Goal: Information Seeking & Learning: Learn about a topic

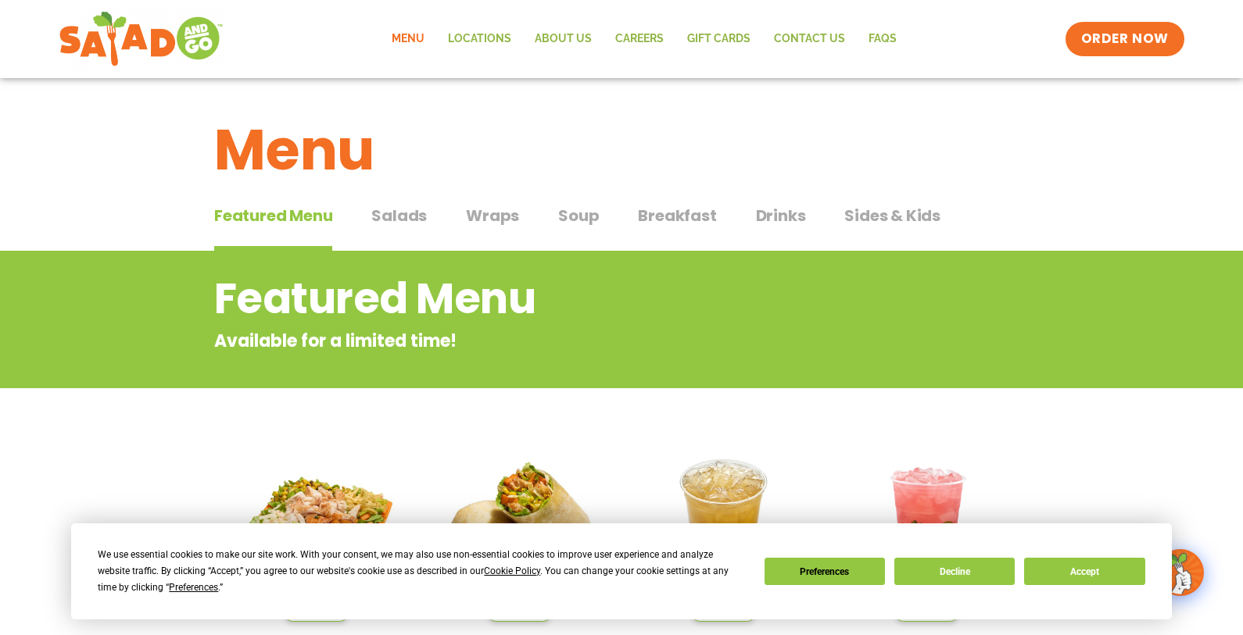
click at [669, 220] on span "Breakfast" at bounding box center [677, 215] width 78 height 23
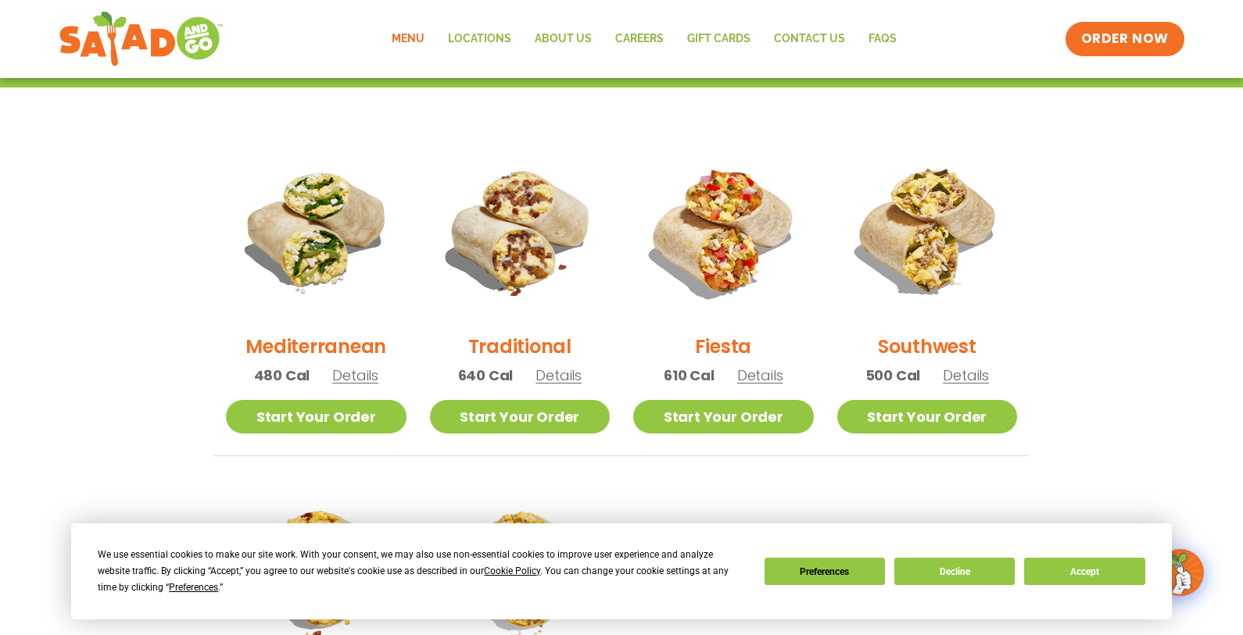
scroll to position [338, 0]
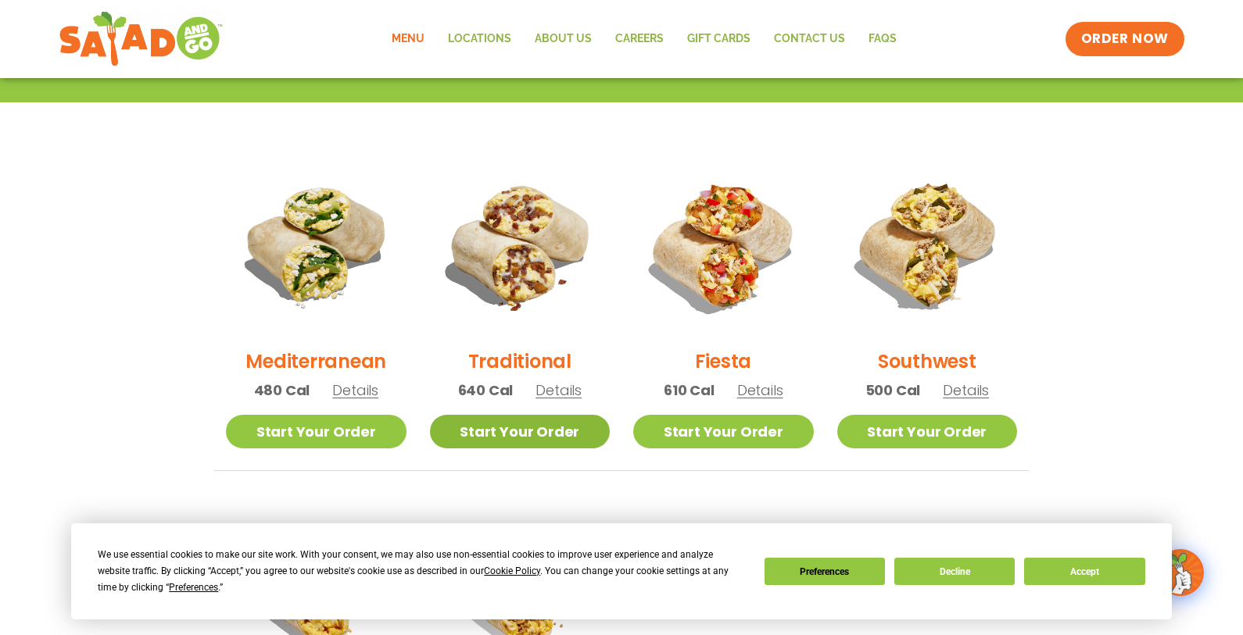
click at [528, 438] on link "Start Your Order" at bounding box center [520, 432] width 181 height 34
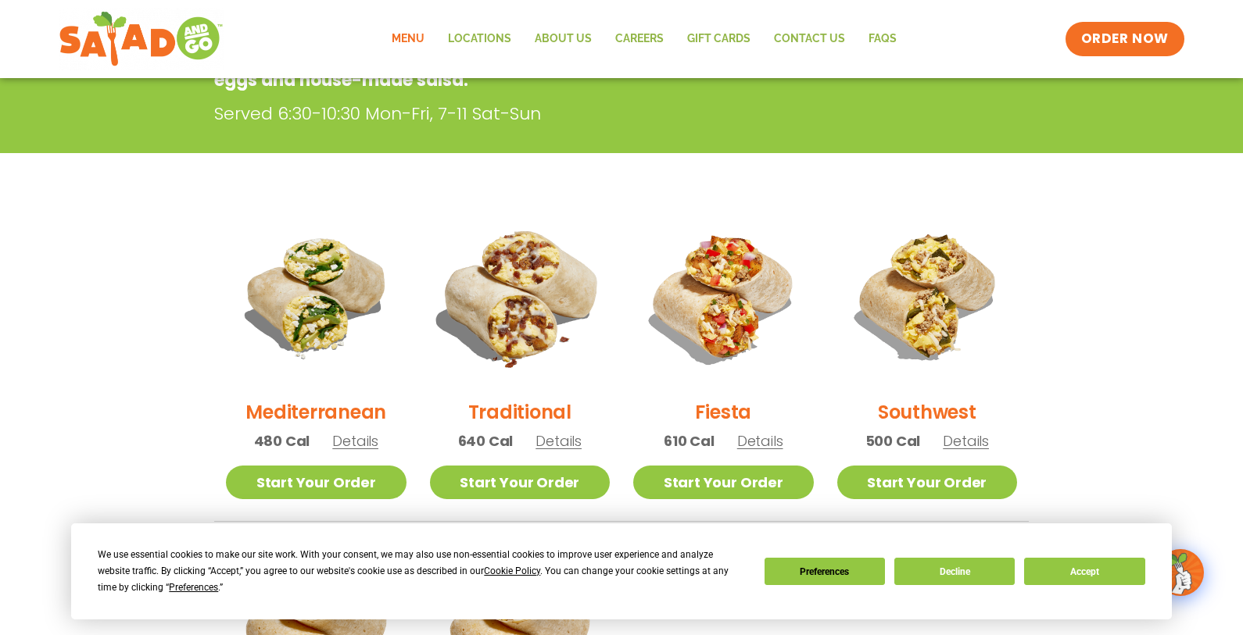
scroll to position [259, 0]
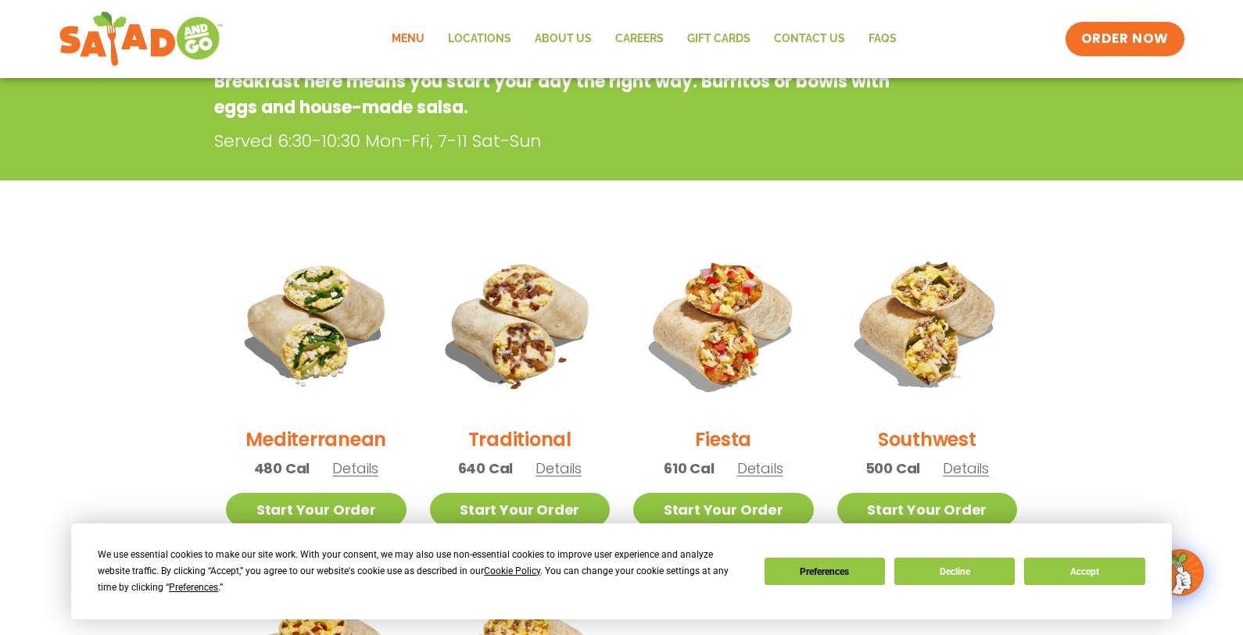
click at [527, 447] on h2 "Traditional" at bounding box center [519, 439] width 103 height 27
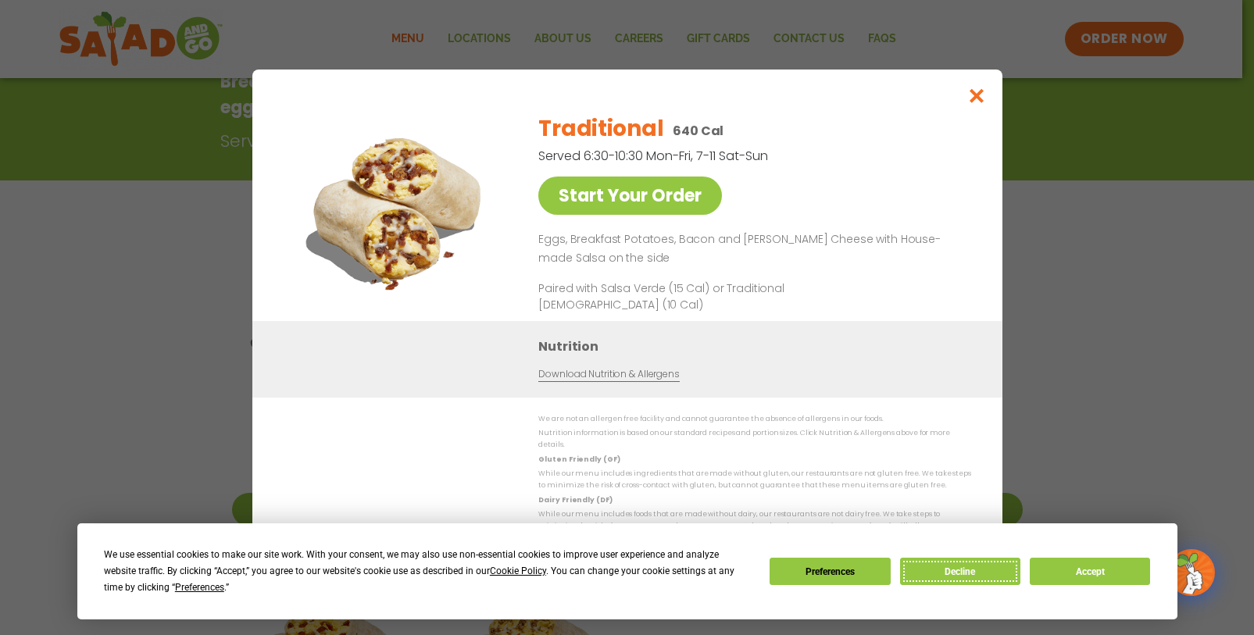
click at [975, 567] on button "Decline" at bounding box center [960, 571] width 120 height 27
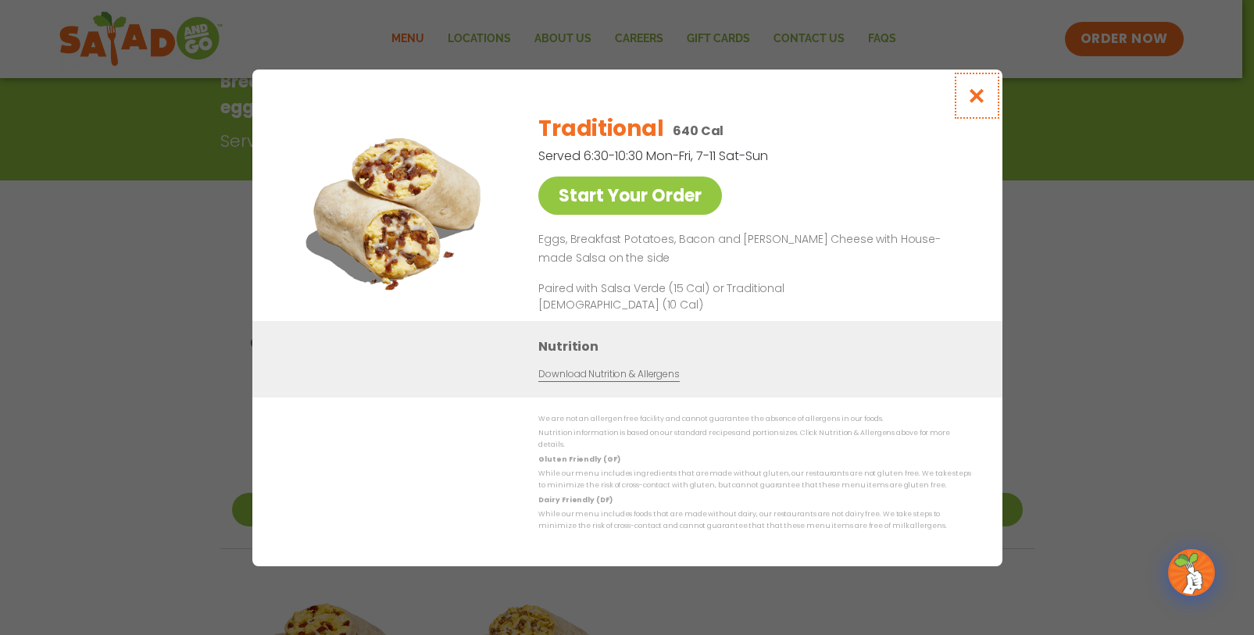
click at [978, 104] on icon "Close modal" at bounding box center [977, 96] width 20 height 16
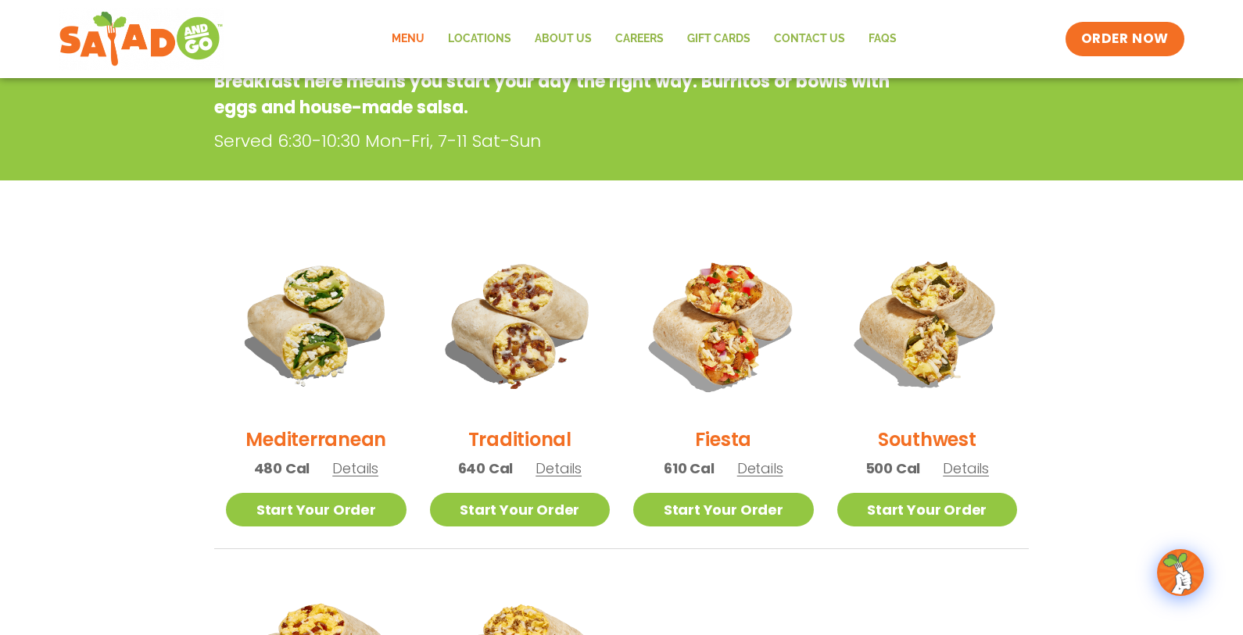
click at [761, 472] on span "Details" at bounding box center [760, 469] width 46 height 20
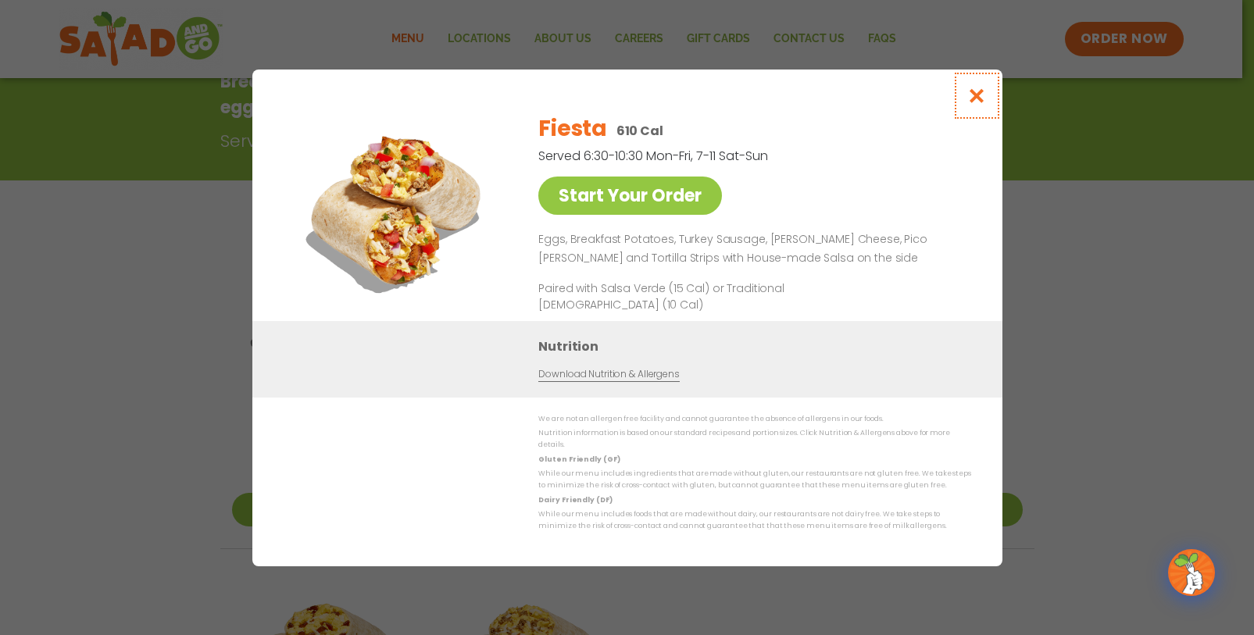
click at [974, 98] on icon "Close modal" at bounding box center [977, 96] width 20 height 16
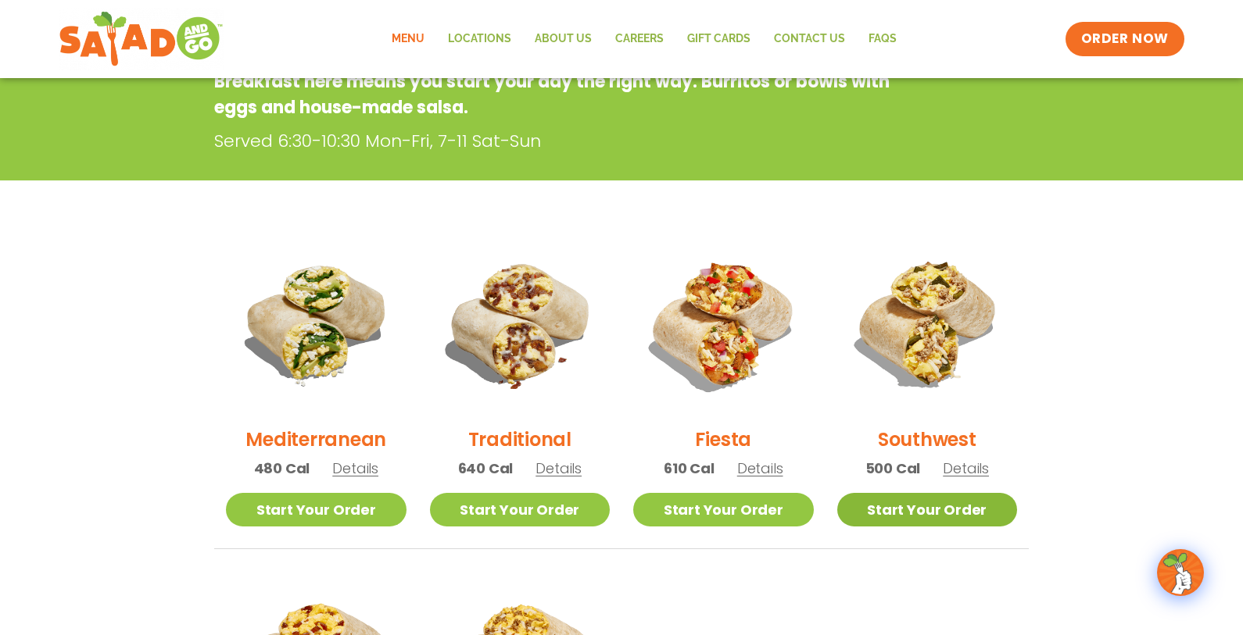
click at [903, 515] on link "Start Your Order" at bounding box center [927, 510] width 181 height 34
click at [969, 471] on span "Details" at bounding box center [965, 469] width 46 height 20
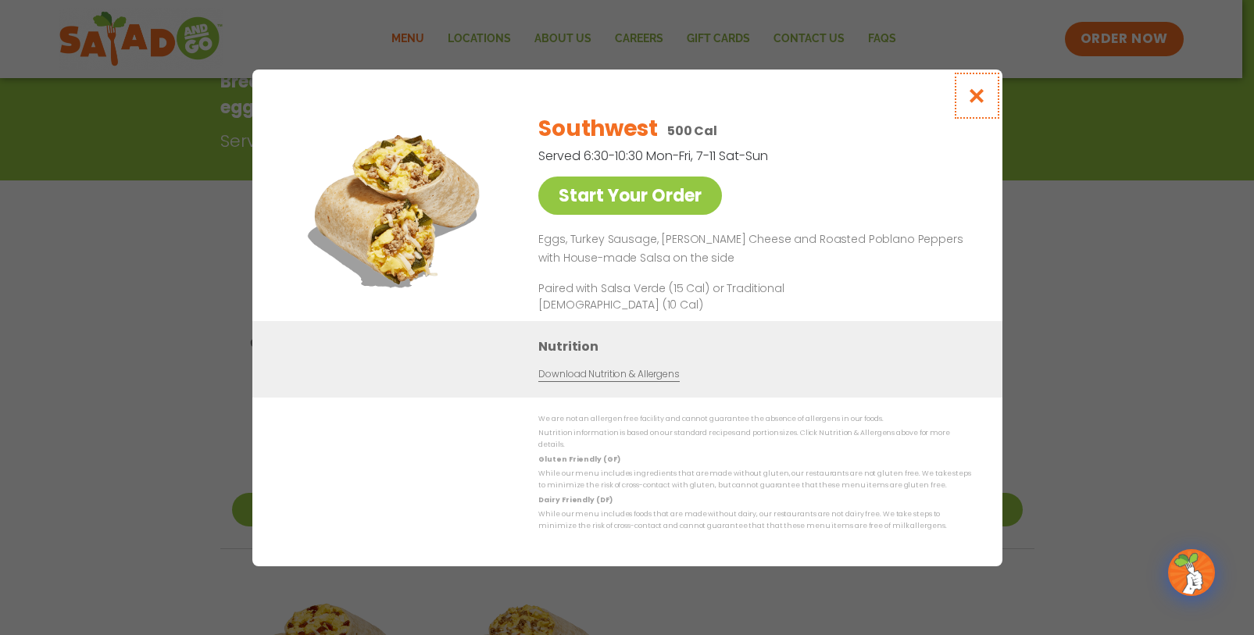
click at [975, 104] on icon "Close modal" at bounding box center [977, 96] width 20 height 16
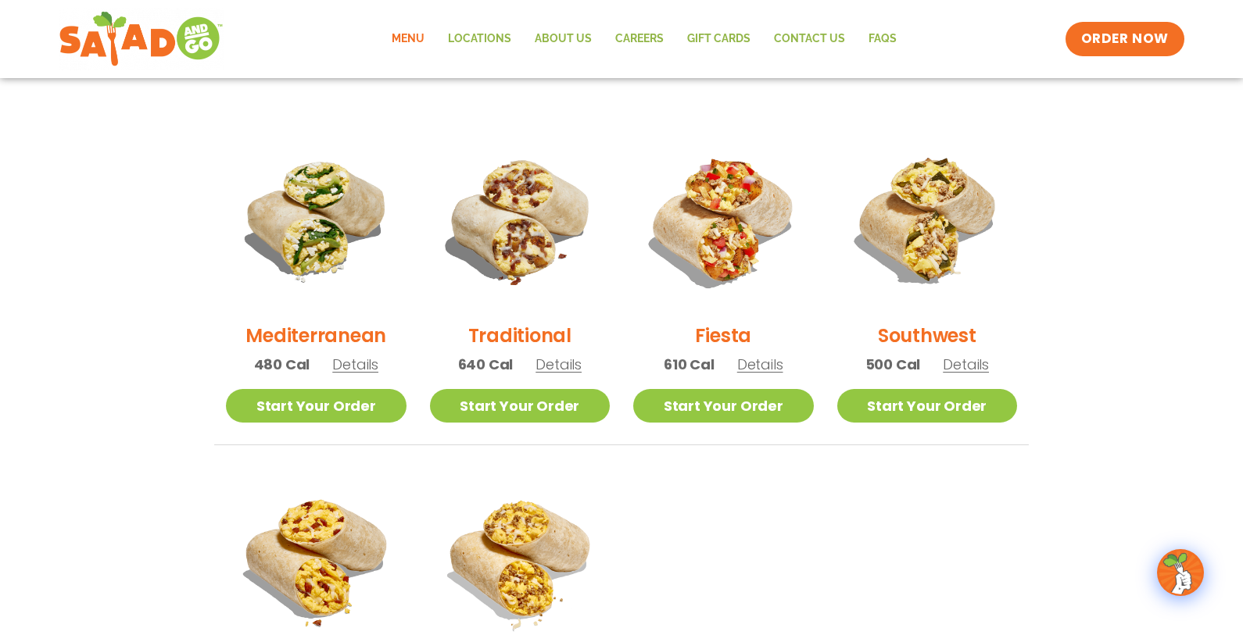
scroll to position [338, 0]
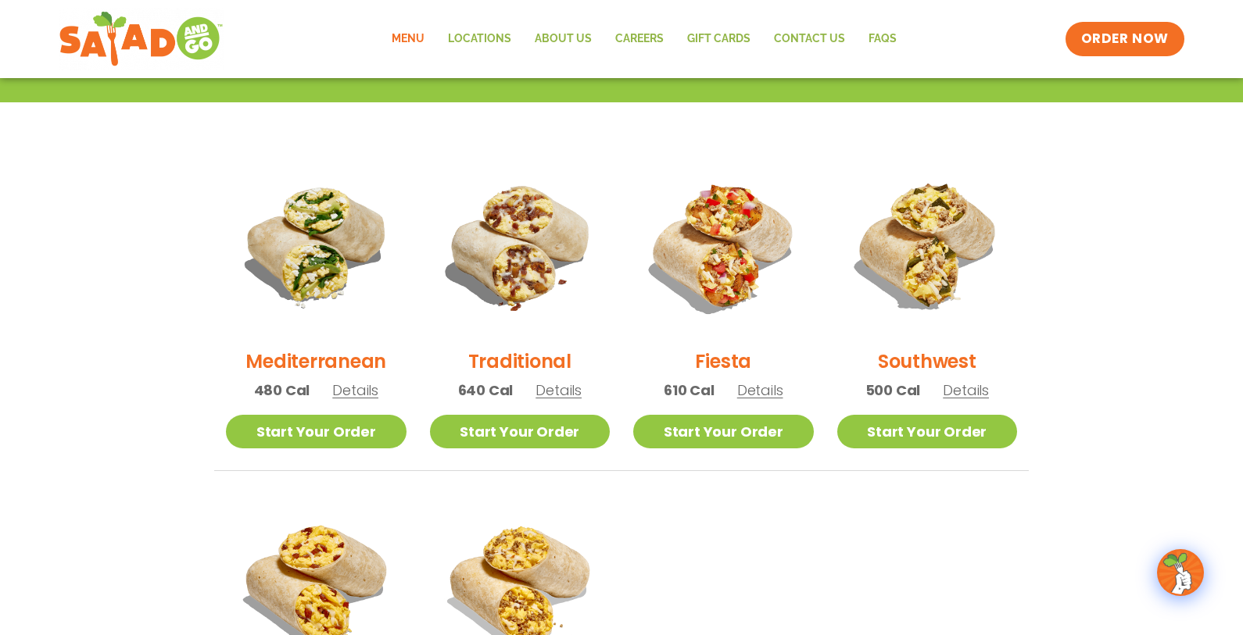
click at [567, 395] on span "Details" at bounding box center [558, 391] width 46 height 20
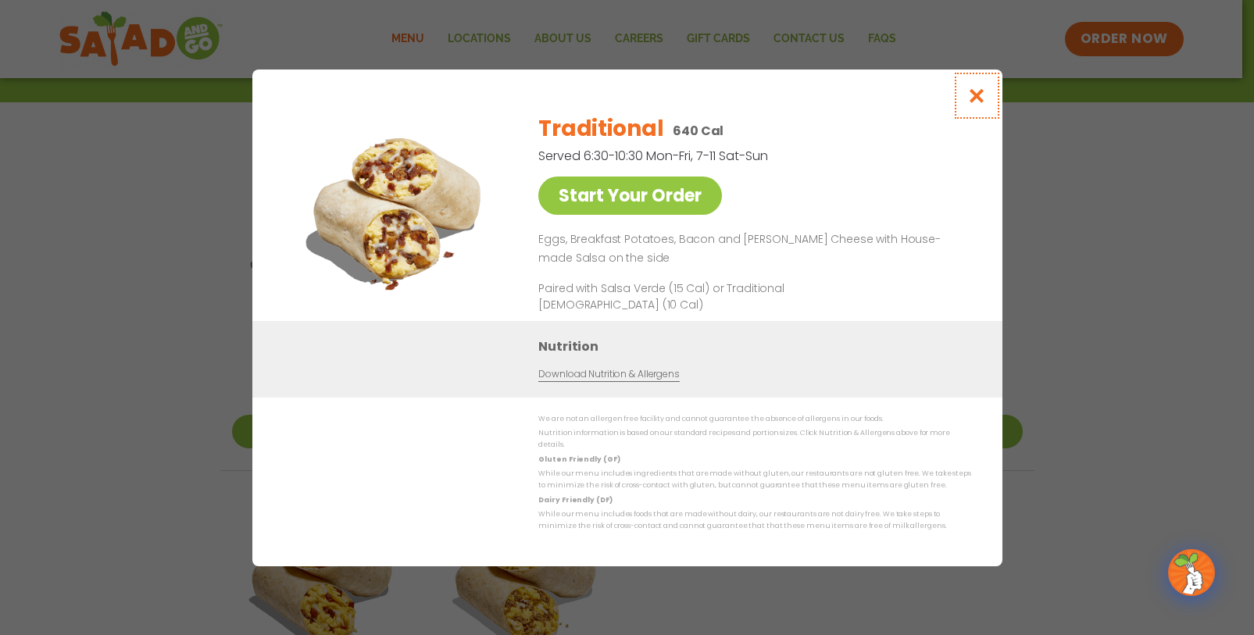
click at [972, 97] on icon "Close modal" at bounding box center [977, 96] width 20 height 16
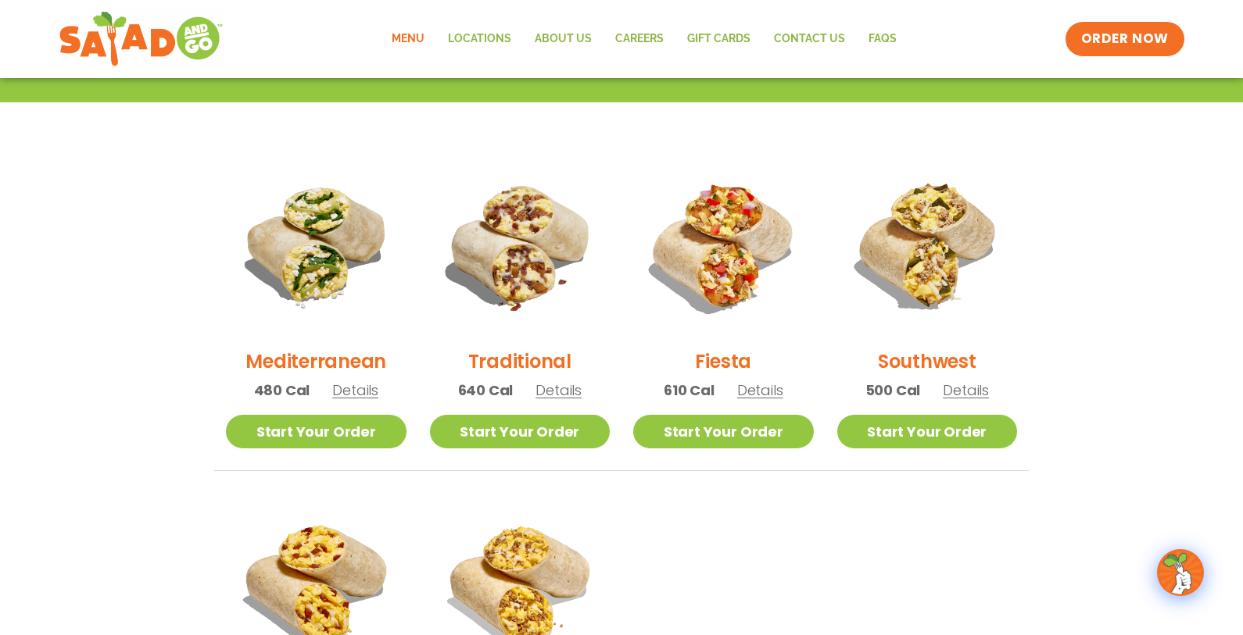
click at [764, 394] on span "Details" at bounding box center [760, 391] width 46 height 20
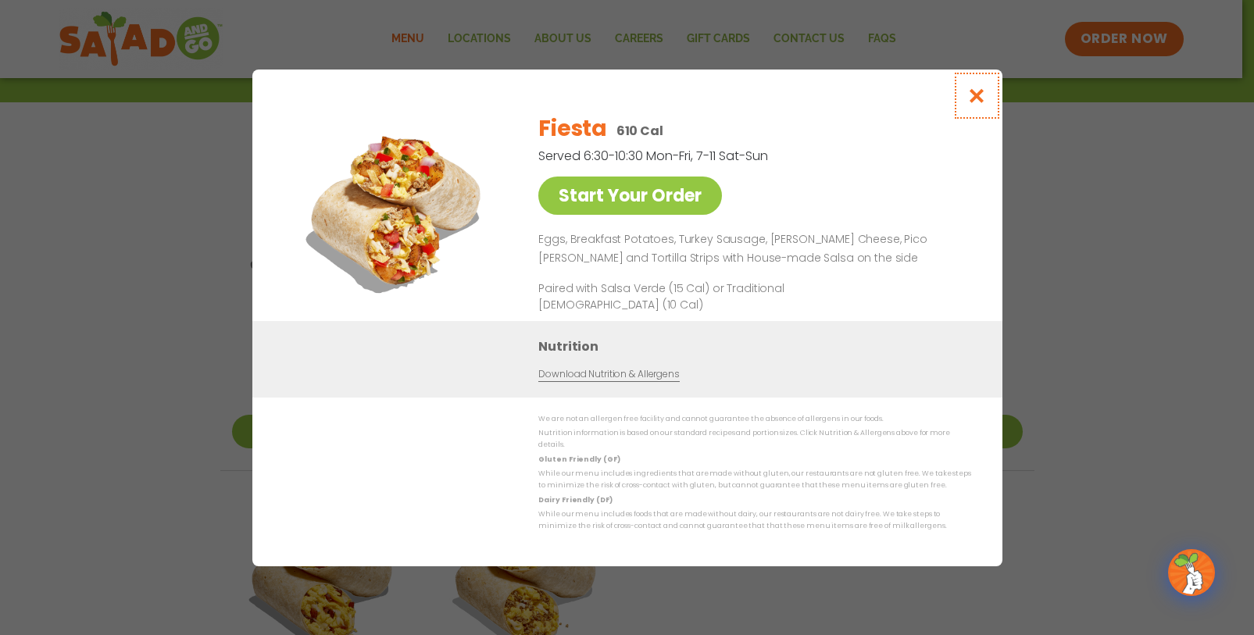
click at [977, 104] on icon "Close modal" at bounding box center [977, 96] width 20 height 16
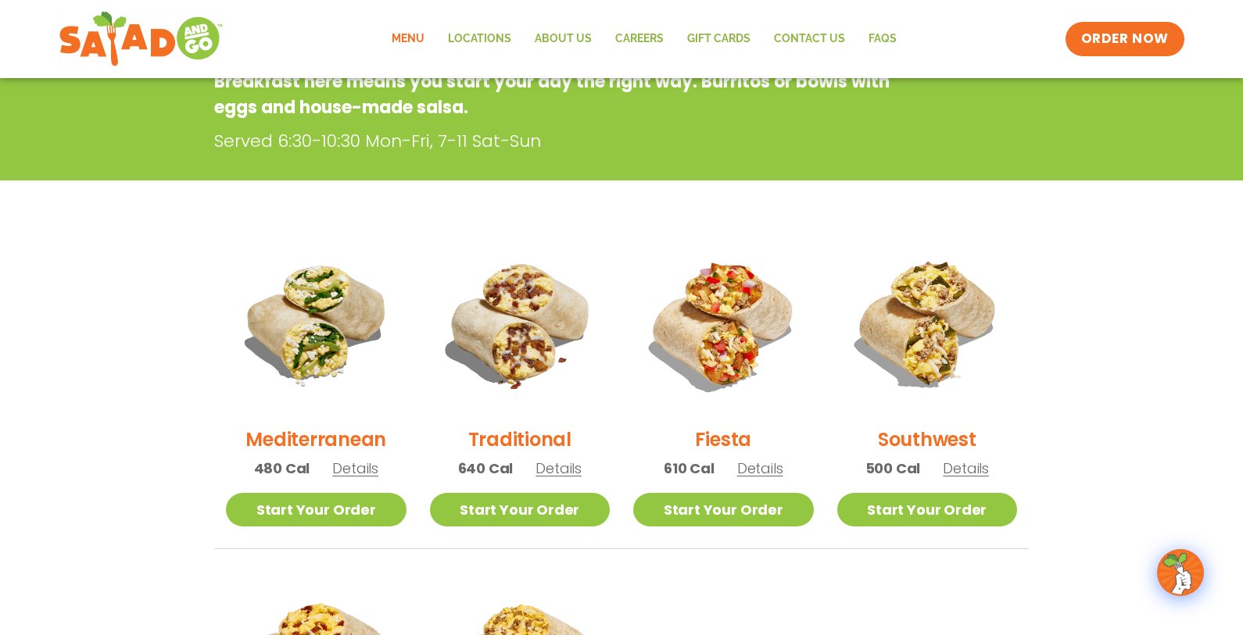
scroll to position [0, 0]
